Goal: Communication & Community: Answer question/provide support

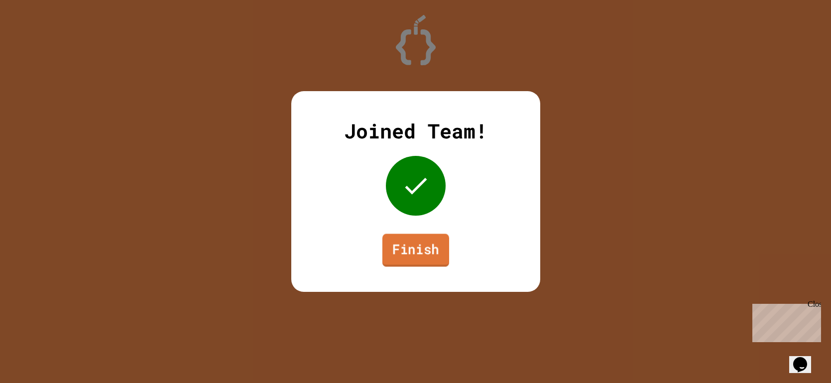
click at [413, 264] on link "Finish" at bounding box center [415, 249] width 67 height 33
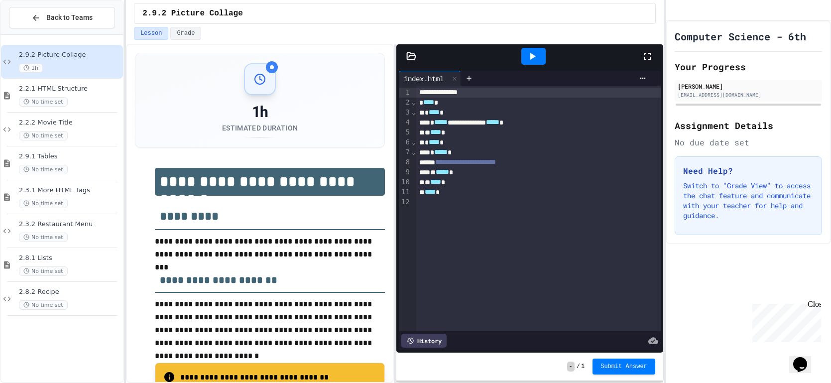
click at [524, 58] on div at bounding box center [533, 56] width 24 height 17
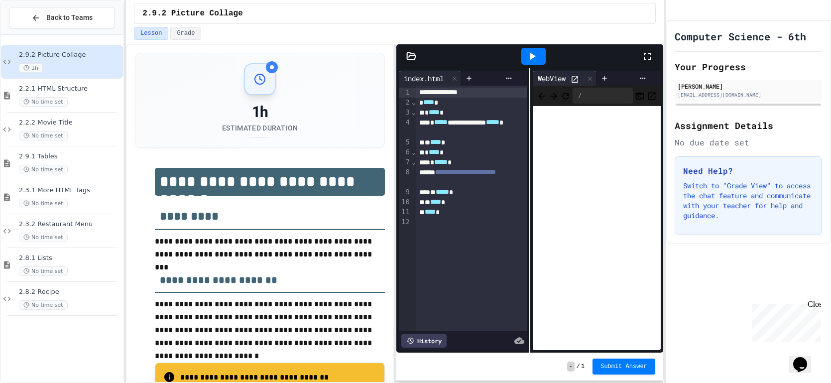
click at [290, 110] on div "1h" at bounding box center [260, 112] width 76 height 18
click at [803, 354] on p "Chat with us now!" at bounding box center [784, 358] width 65 height 9
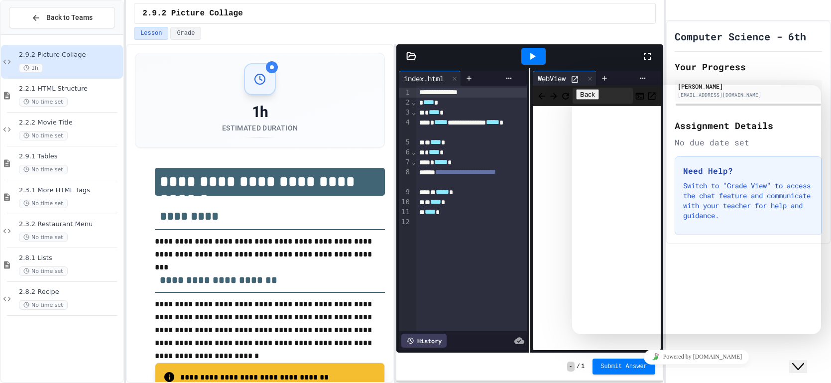
click at [746, 371] on div "Computer Science - 6th Your Progress [PERSON_NAME] [EMAIL_ADDRESS][DOMAIN_NAME]…" at bounding box center [747, 201] width 165 height 362
